Goal: Transaction & Acquisition: Purchase product/service

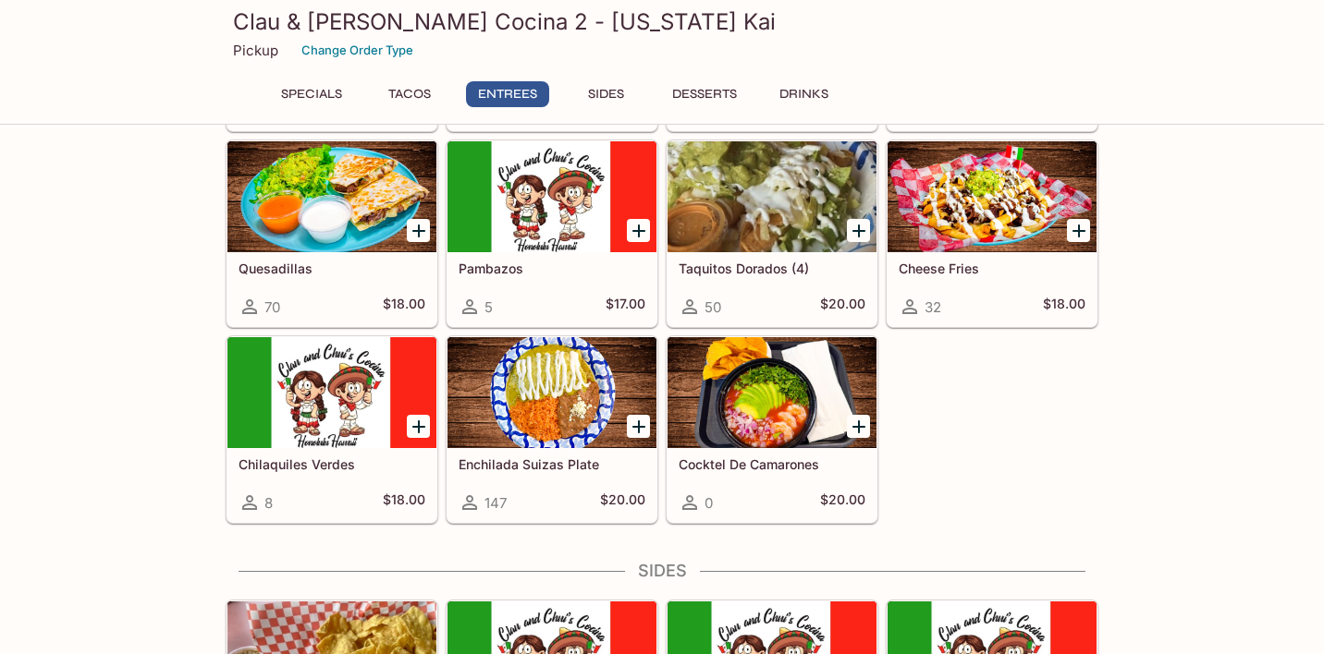
scroll to position [986, 0]
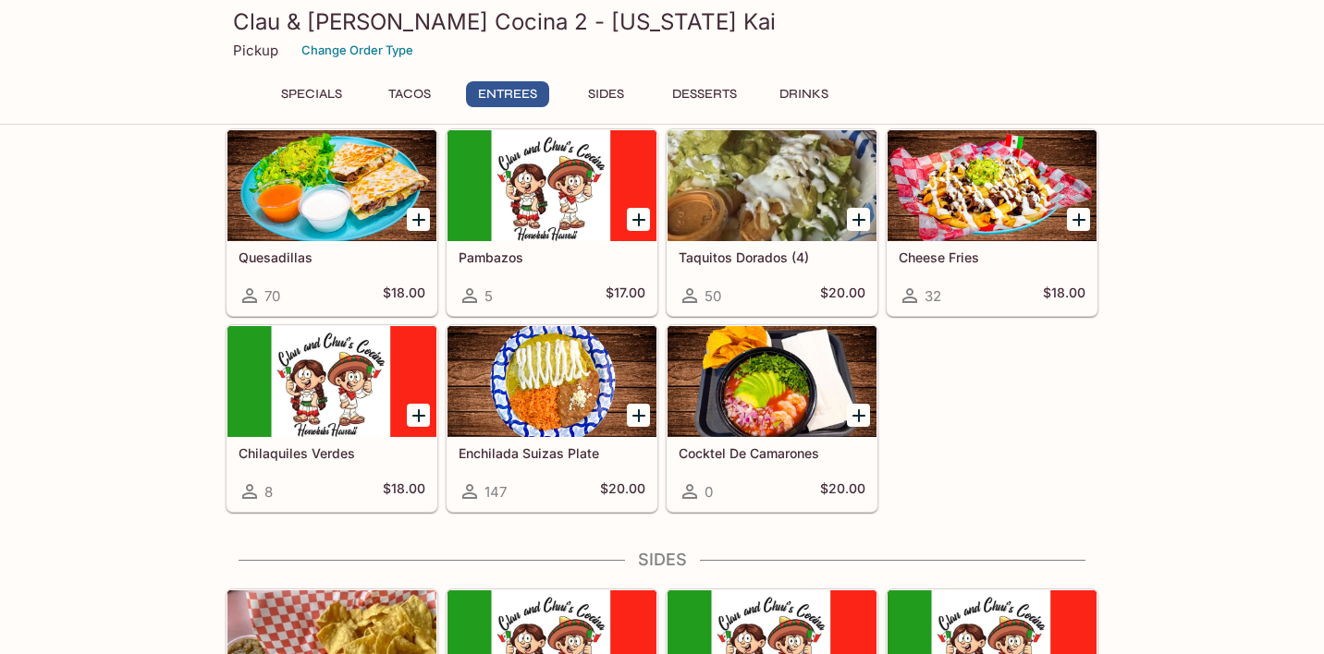
click at [575, 396] on div at bounding box center [551, 381] width 209 height 111
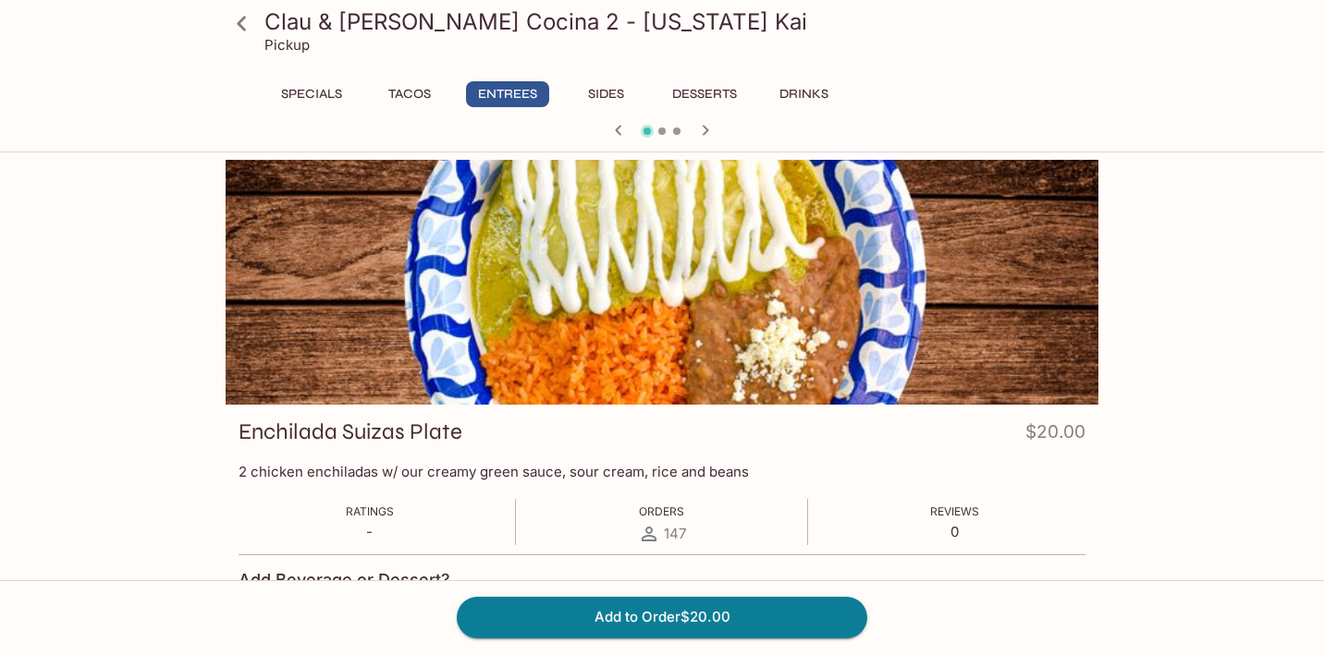
click at [239, 25] on icon at bounding box center [241, 23] width 9 height 15
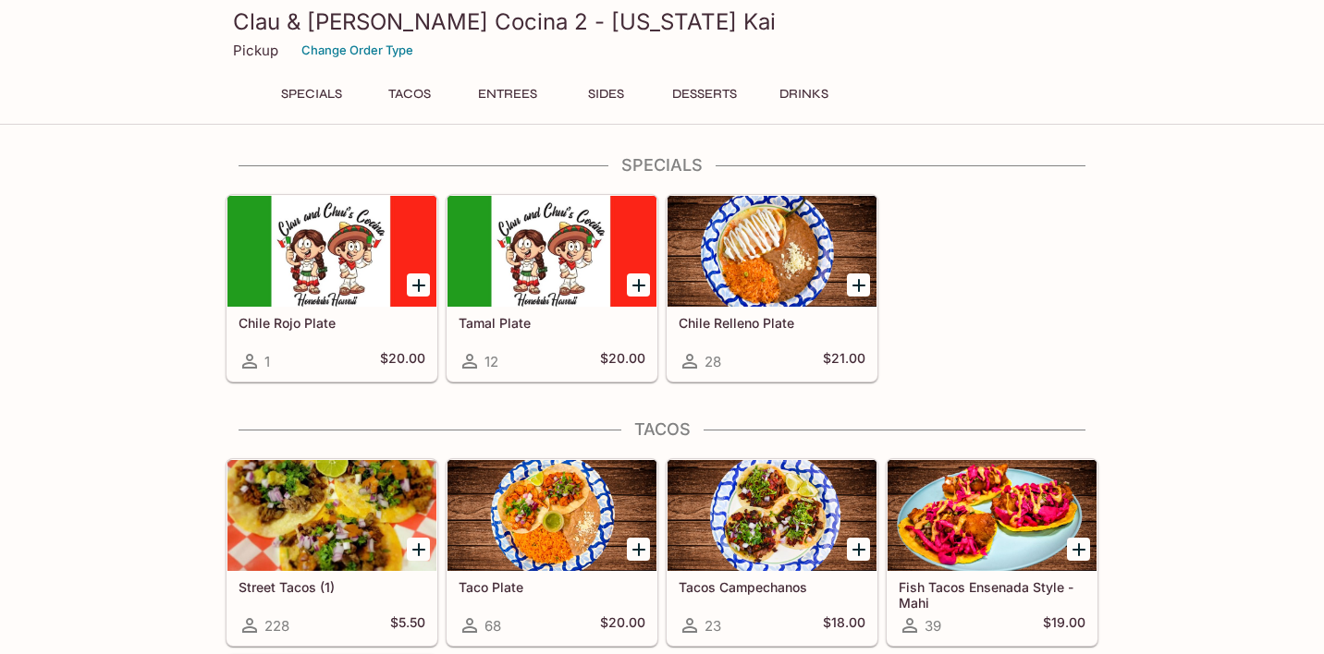
click at [494, 102] on button "Entrees" at bounding box center [507, 94] width 83 height 26
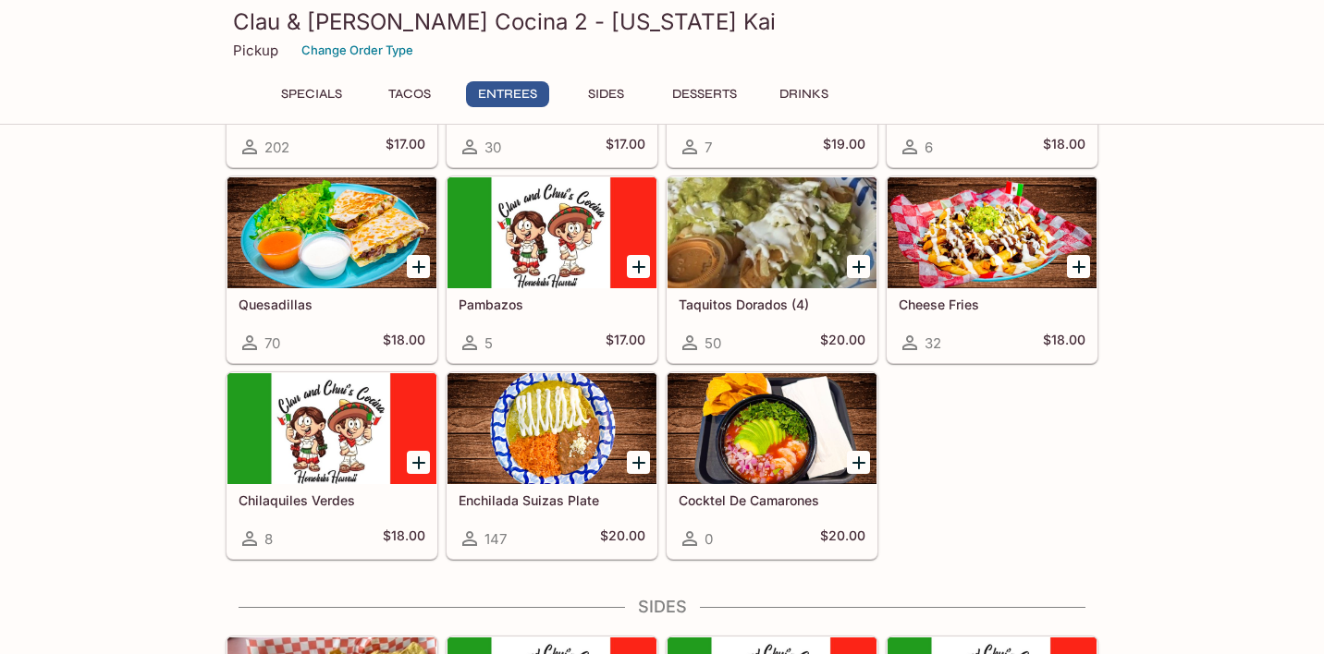
scroll to position [938, 0]
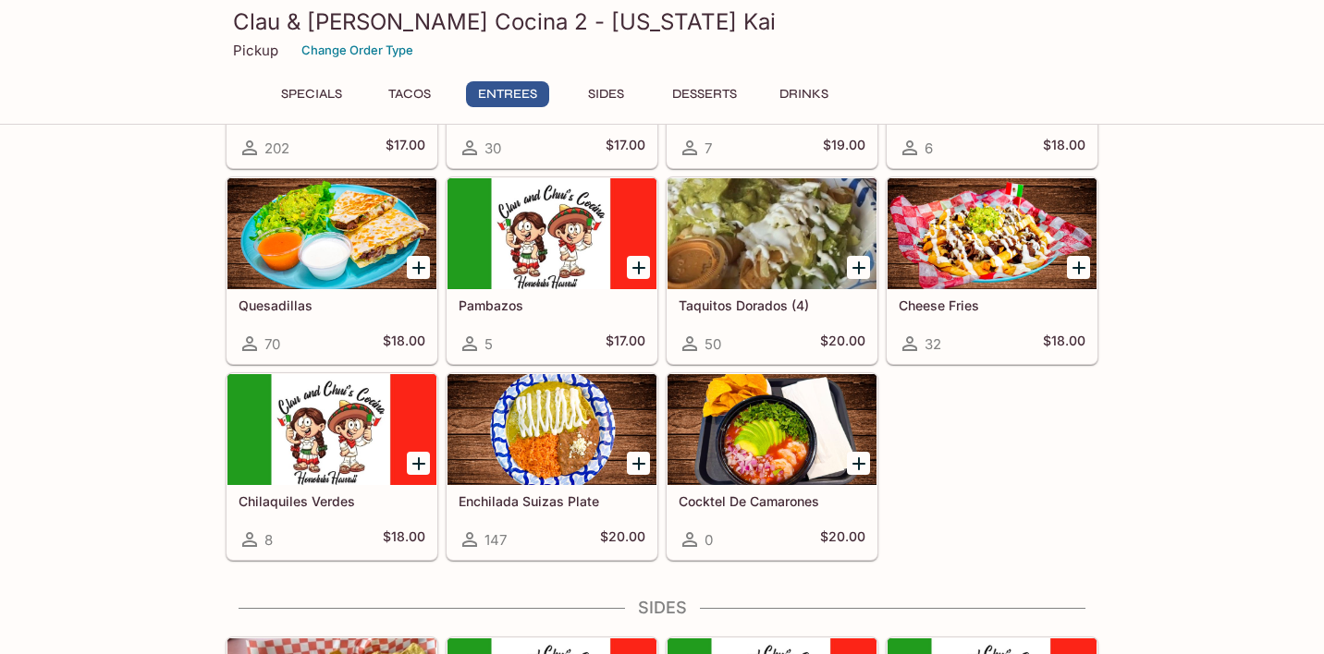
click at [321, 280] on div at bounding box center [331, 233] width 209 height 111
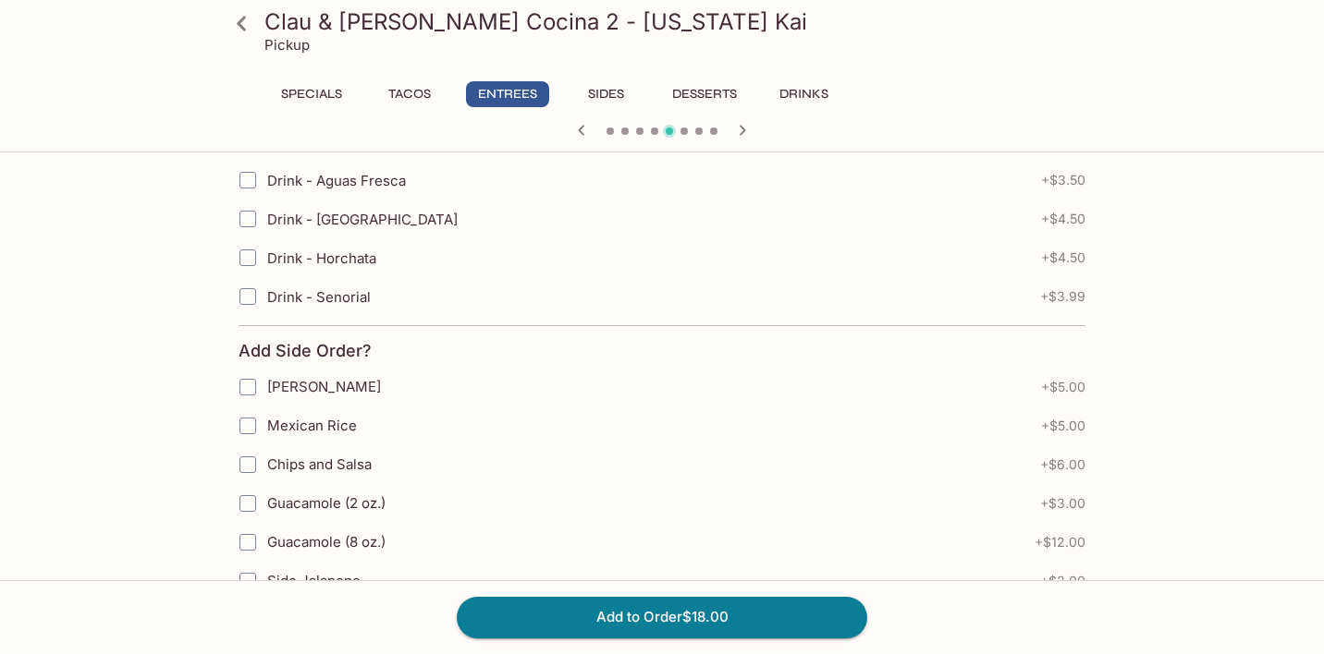
scroll to position [800, 0]
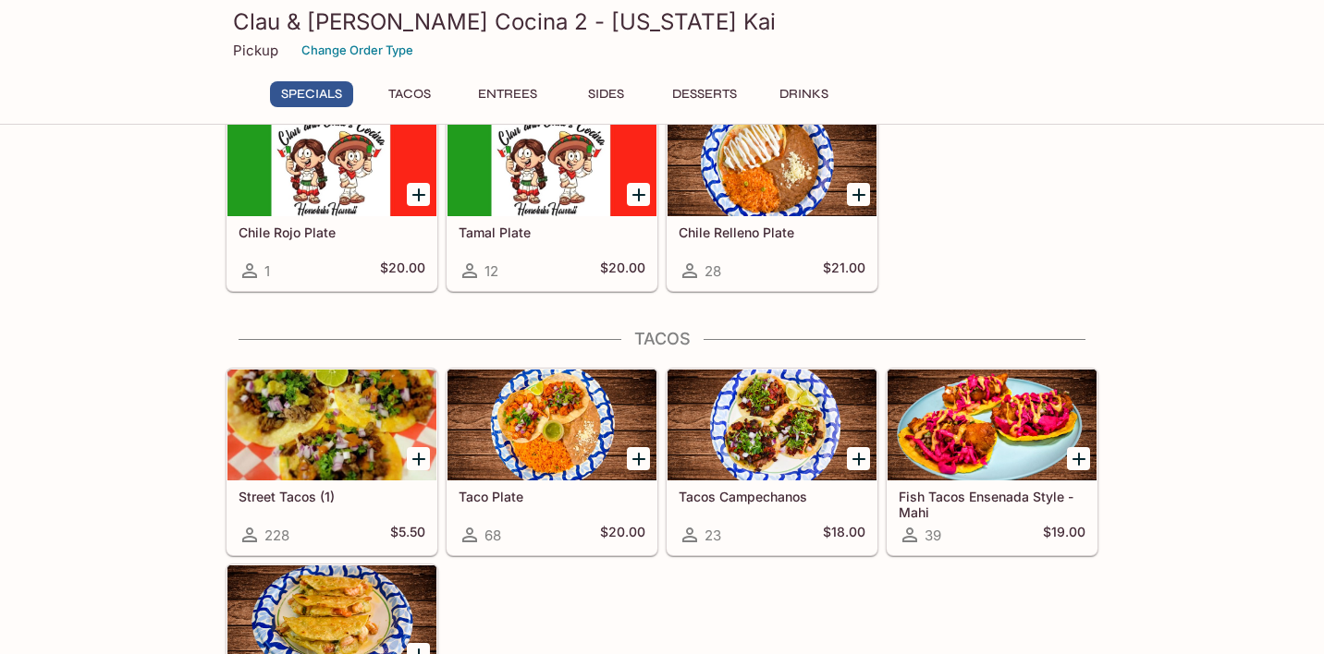
scroll to position [98, 0]
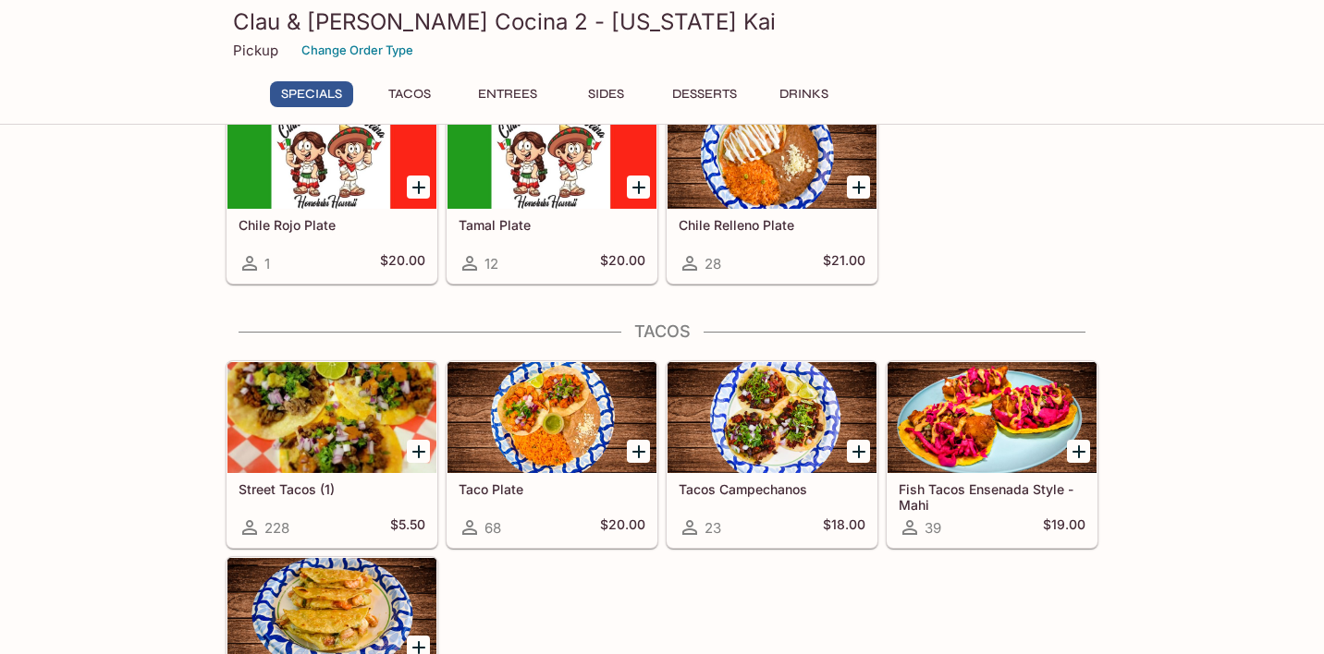
click at [989, 440] on div at bounding box center [991, 417] width 209 height 111
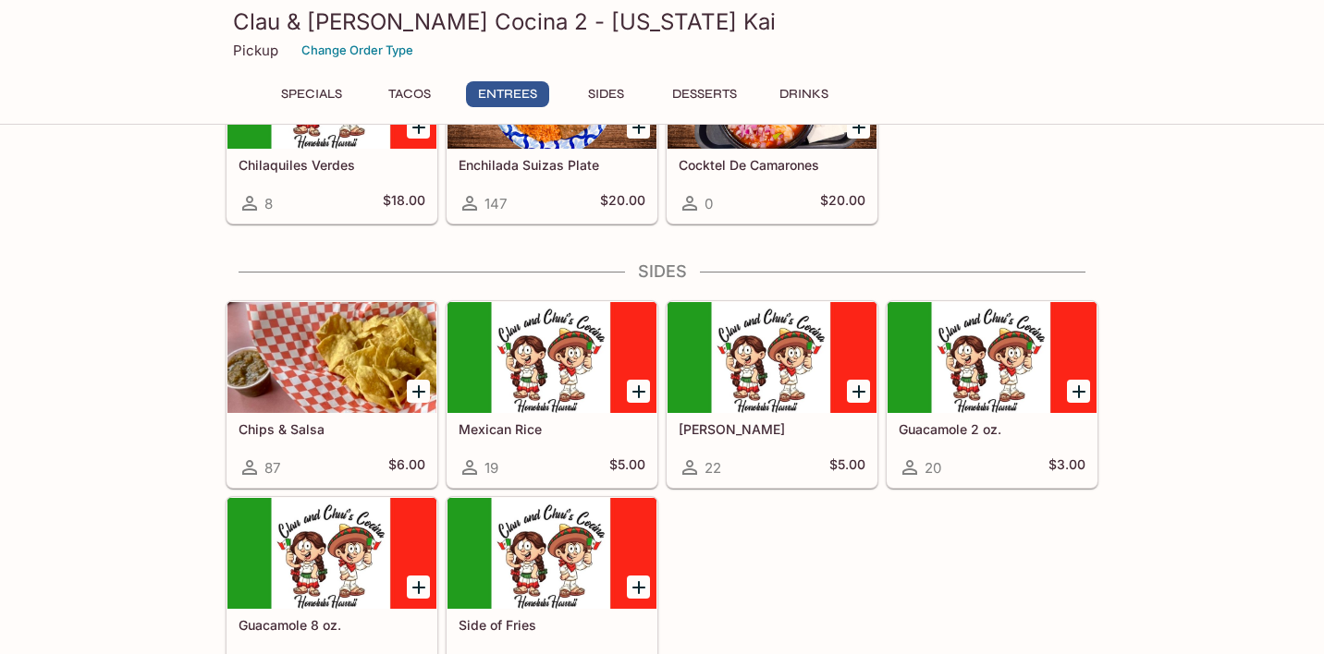
scroll to position [1314, 0]
